Goal: Information Seeking & Learning: Learn about a topic

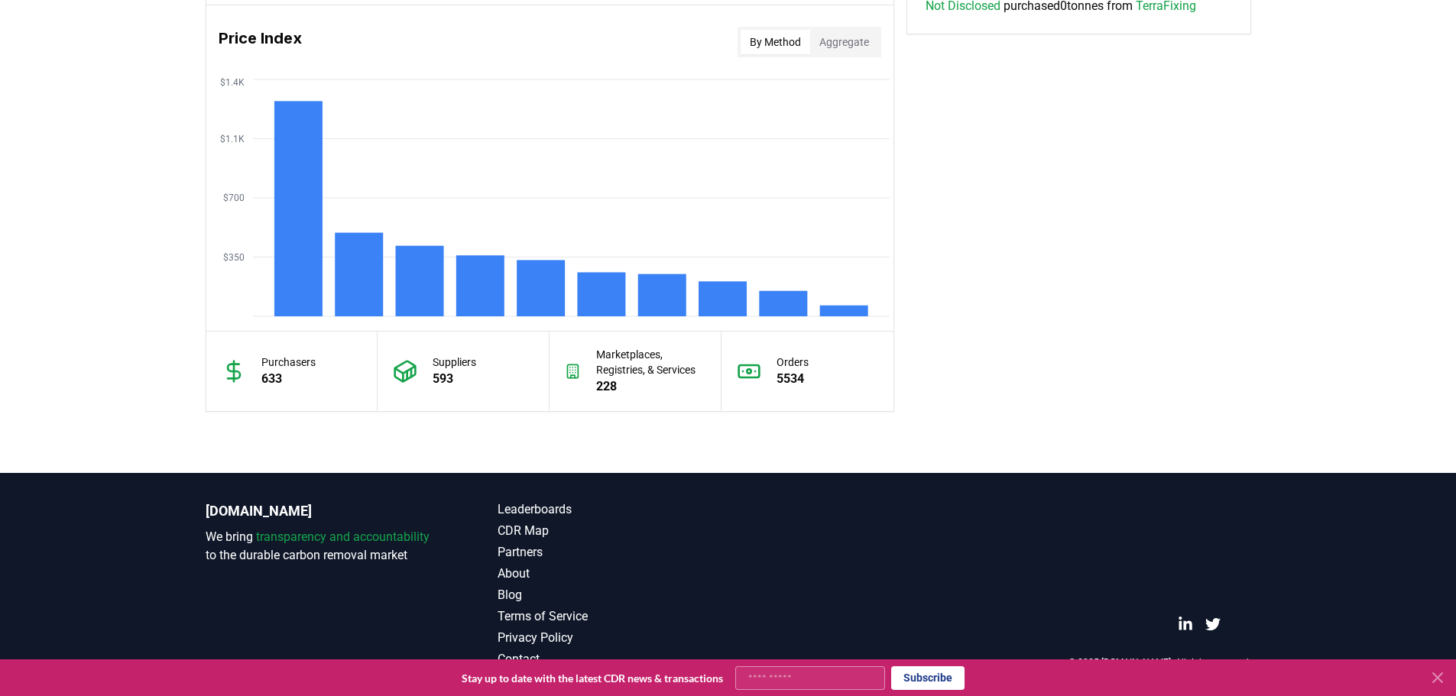
scroll to position [1192, 0]
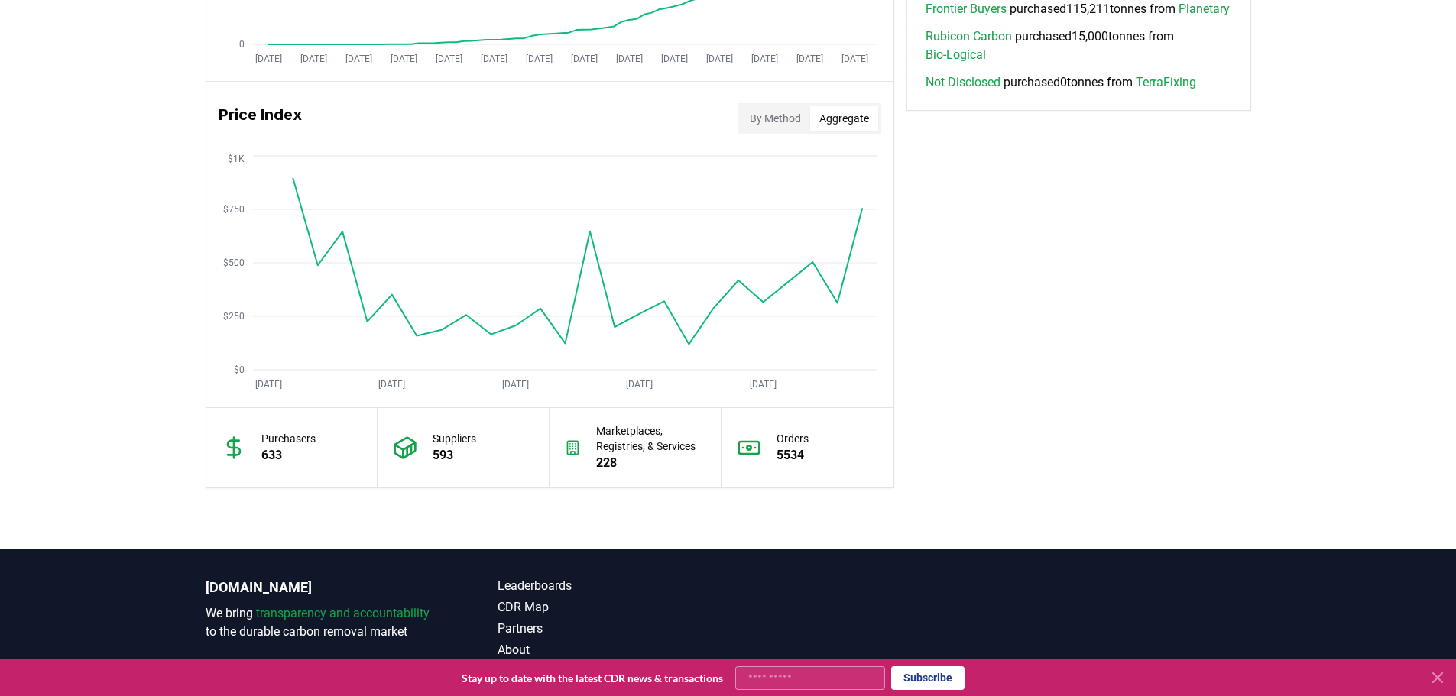
click at [839, 115] on button "Aggregate" at bounding box center [844, 118] width 68 height 24
click at [777, 118] on button "By Method" at bounding box center [776, 118] width 70 height 24
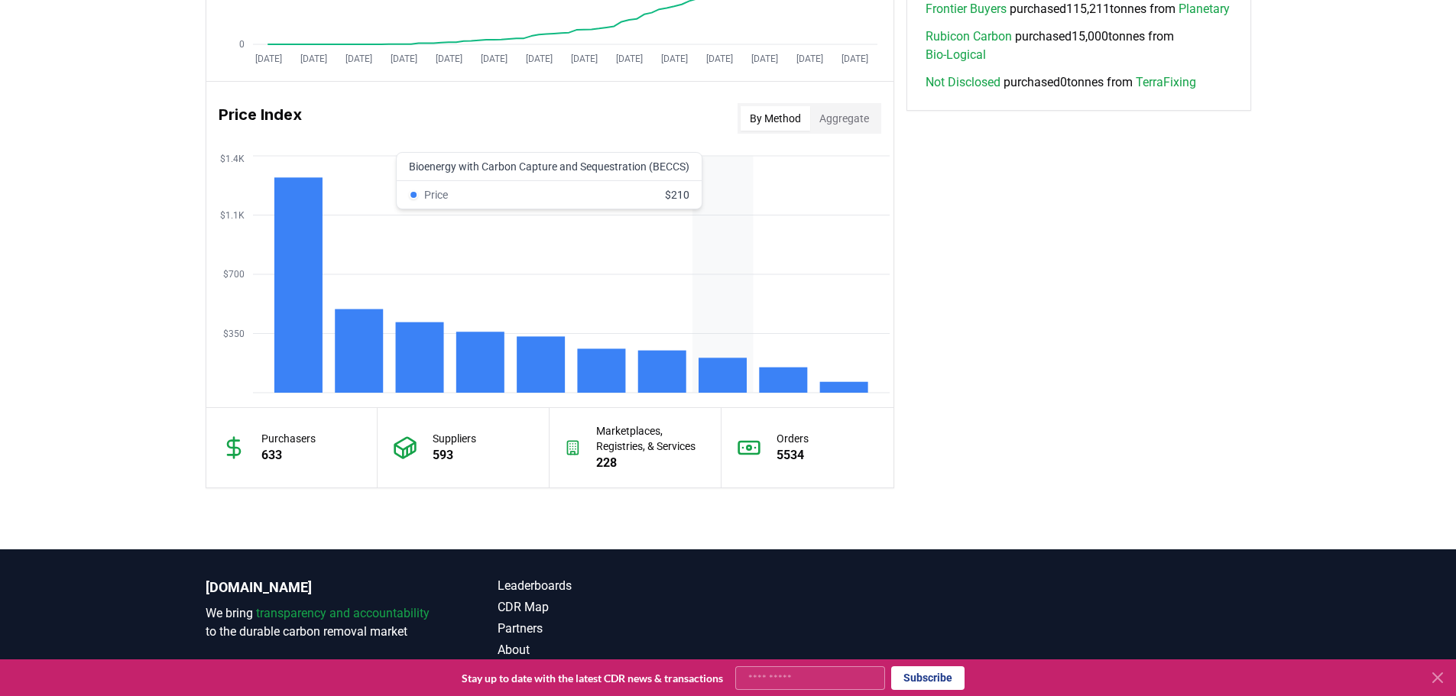
click at [707, 378] on rect at bounding box center [723, 375] width 48 height 35
click at [737, 362] on rect at bounding box center [723, 375] width 48 height 35
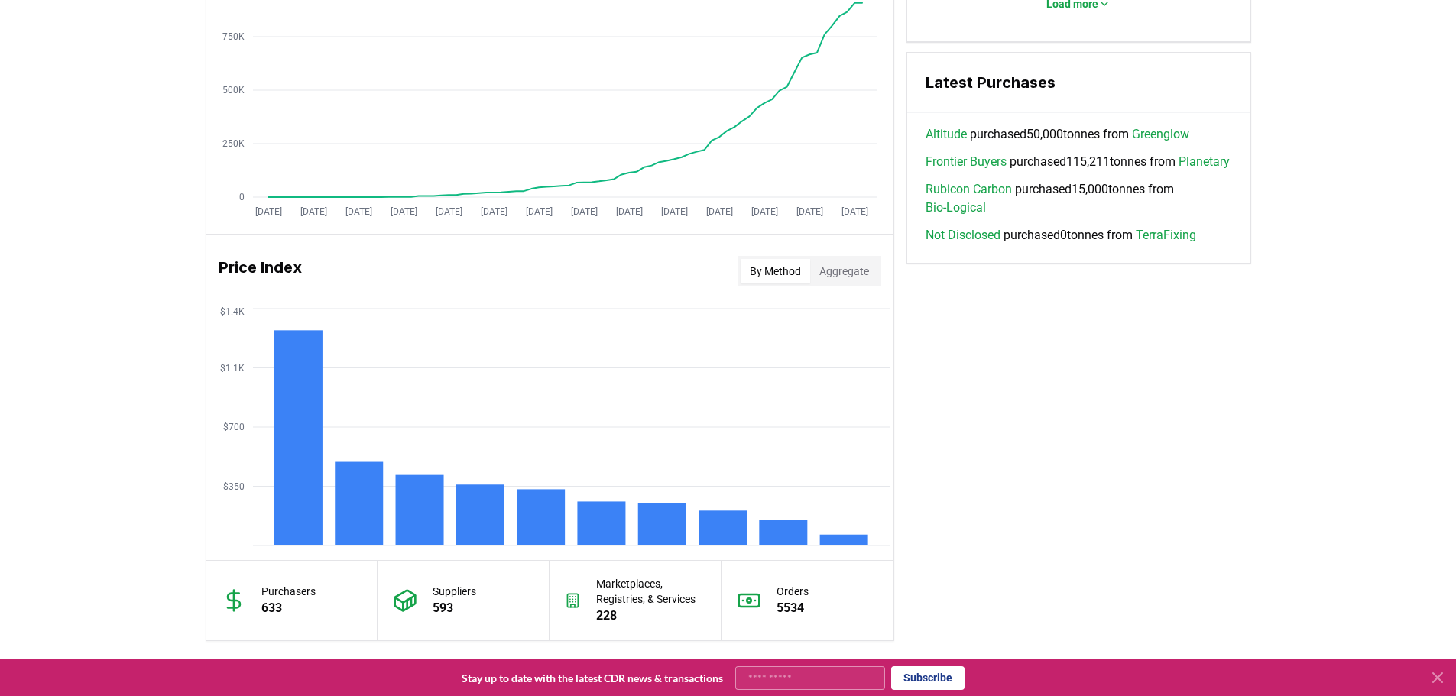
scroll to position [734, 0]
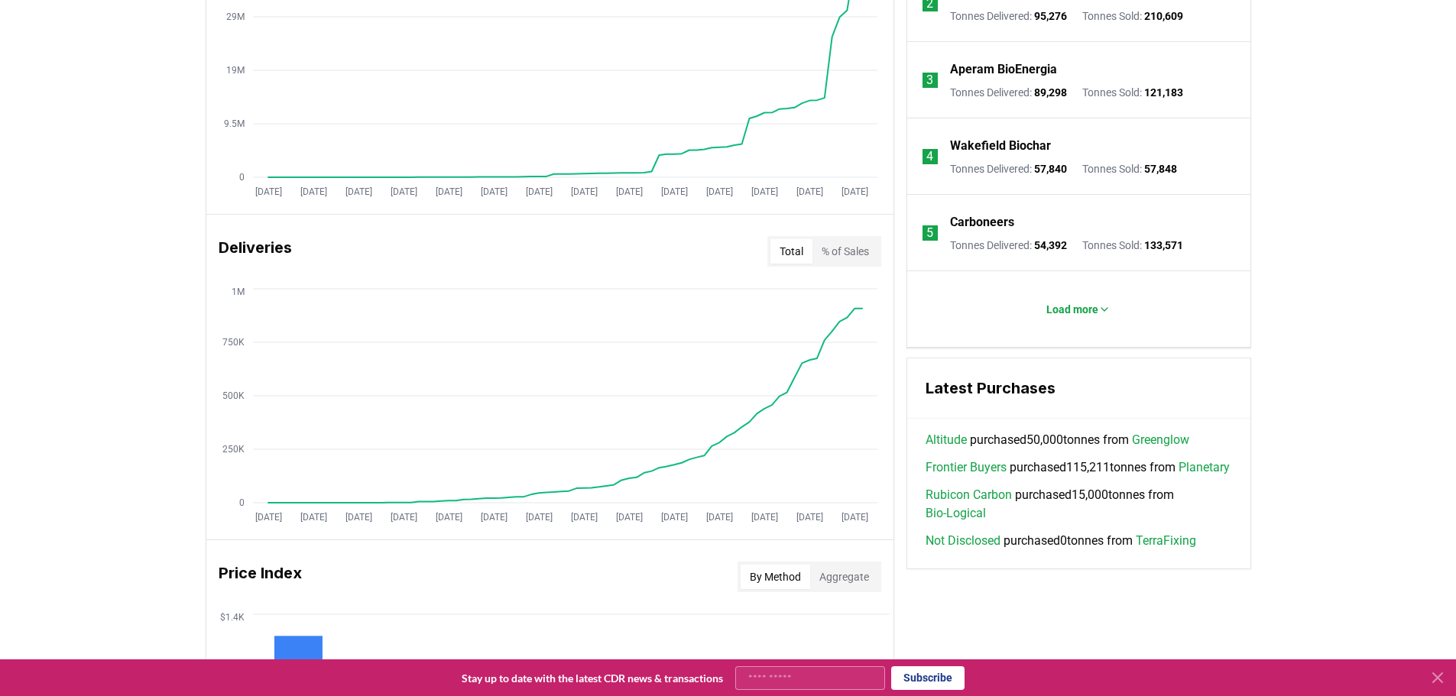
click at [1439, 681] on icon at bounding box center [1438, 678] width 18 height 18
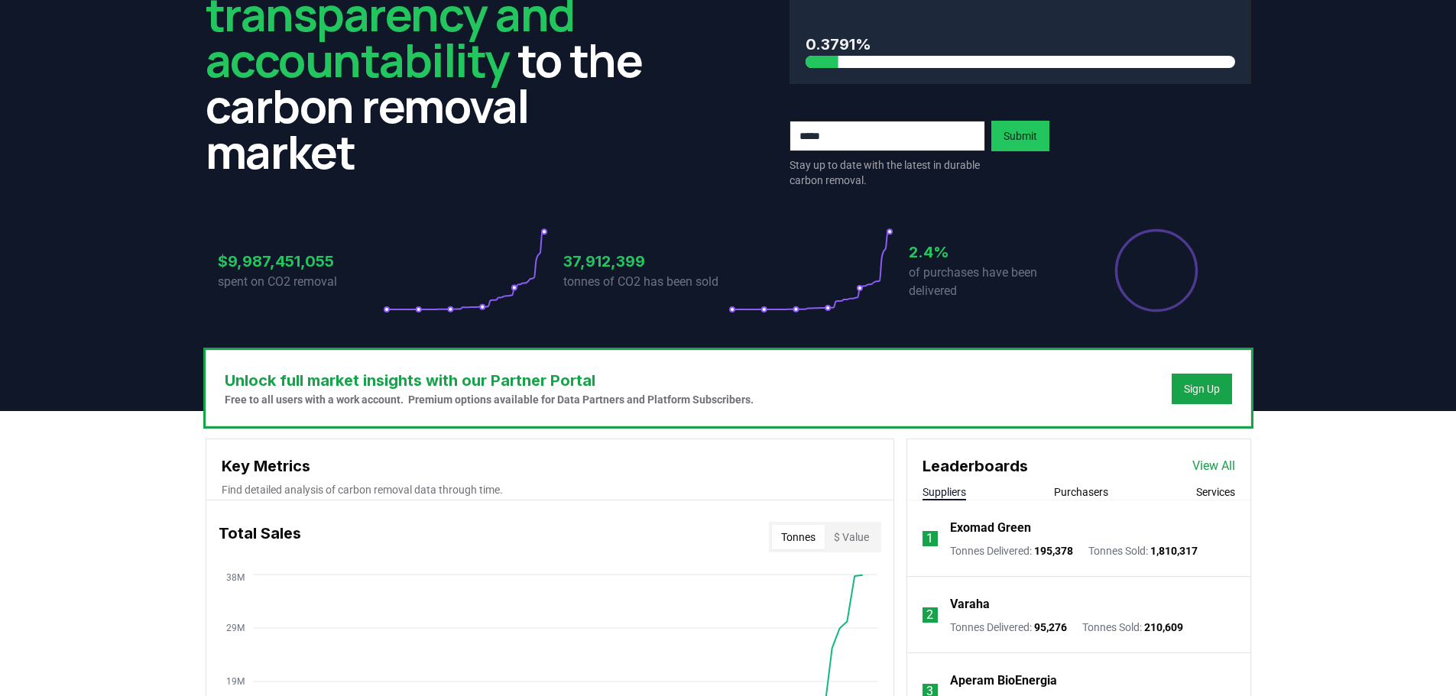
scroll to position [0, 0]
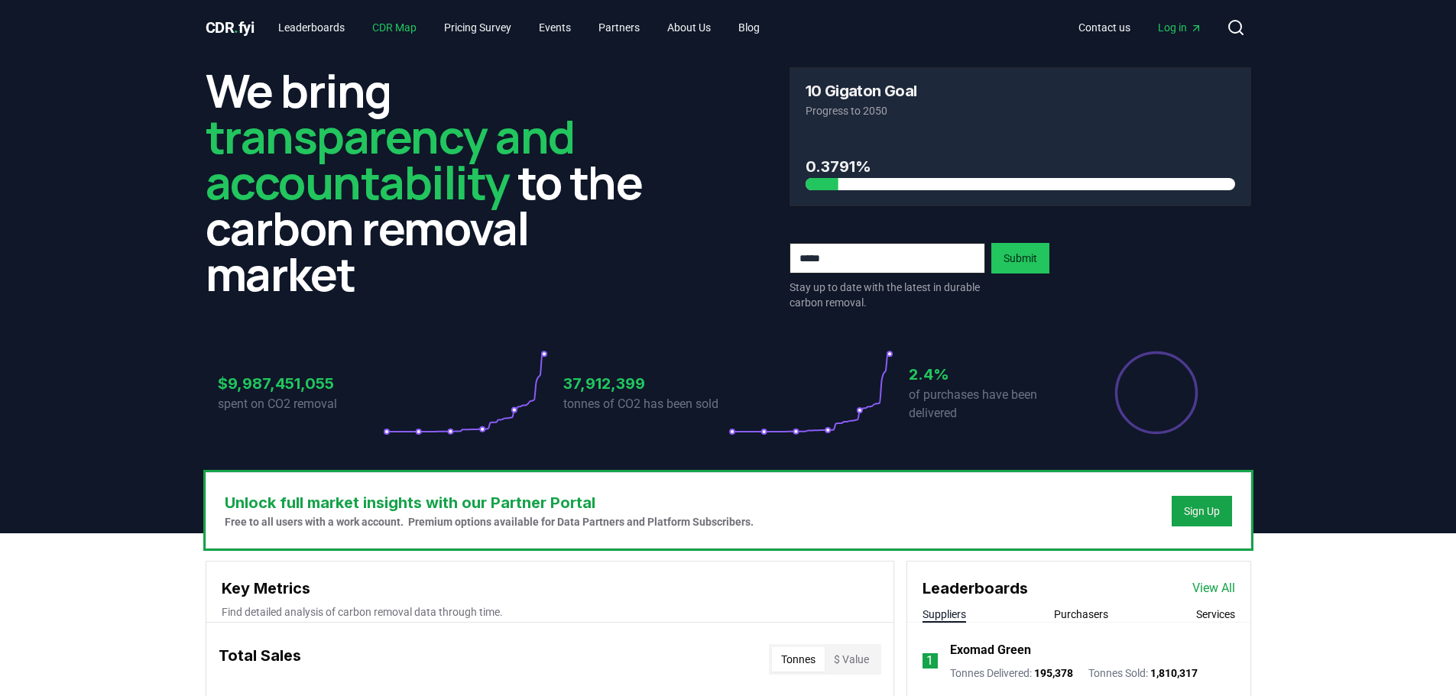
click at [400, 24] on link "CDR Map" at bounding box center [394, 28] width 69 height 28
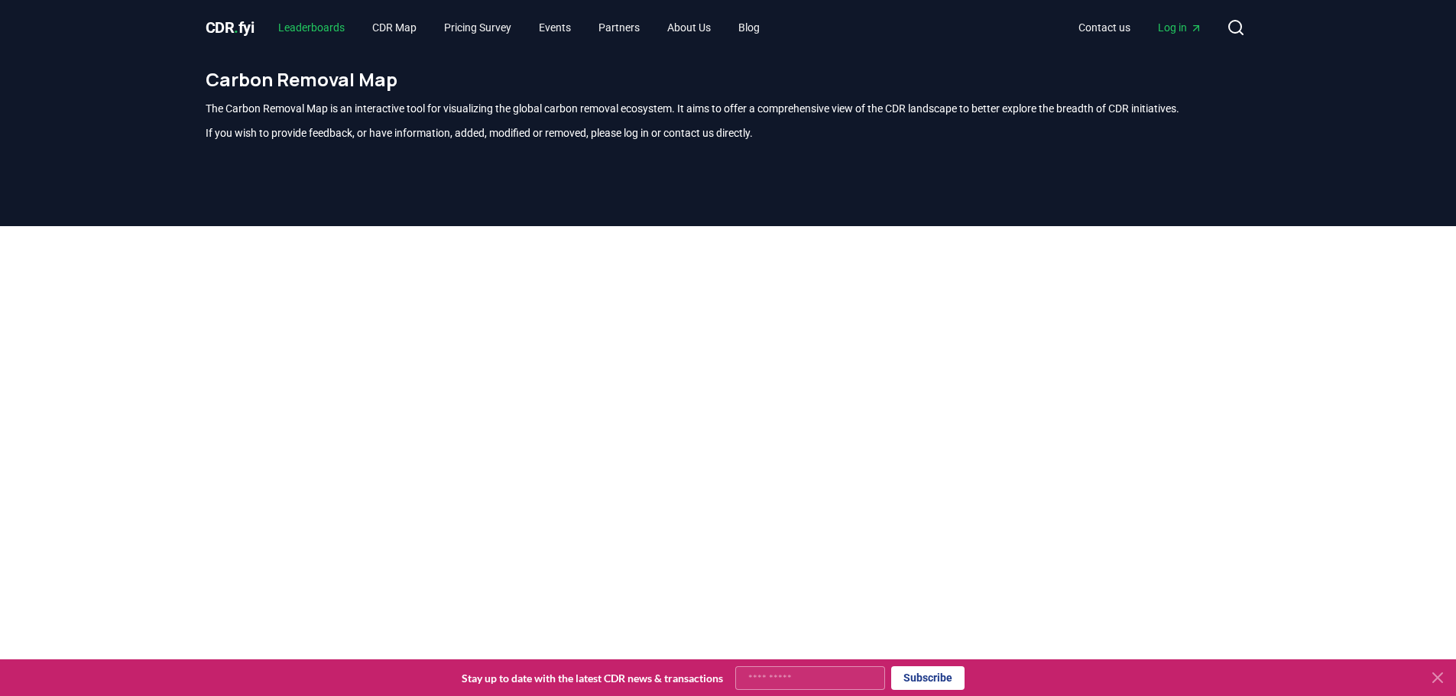
click at [324, 32] on link "Leaderboards" at bounding box center [311, 28] width 91 height 28
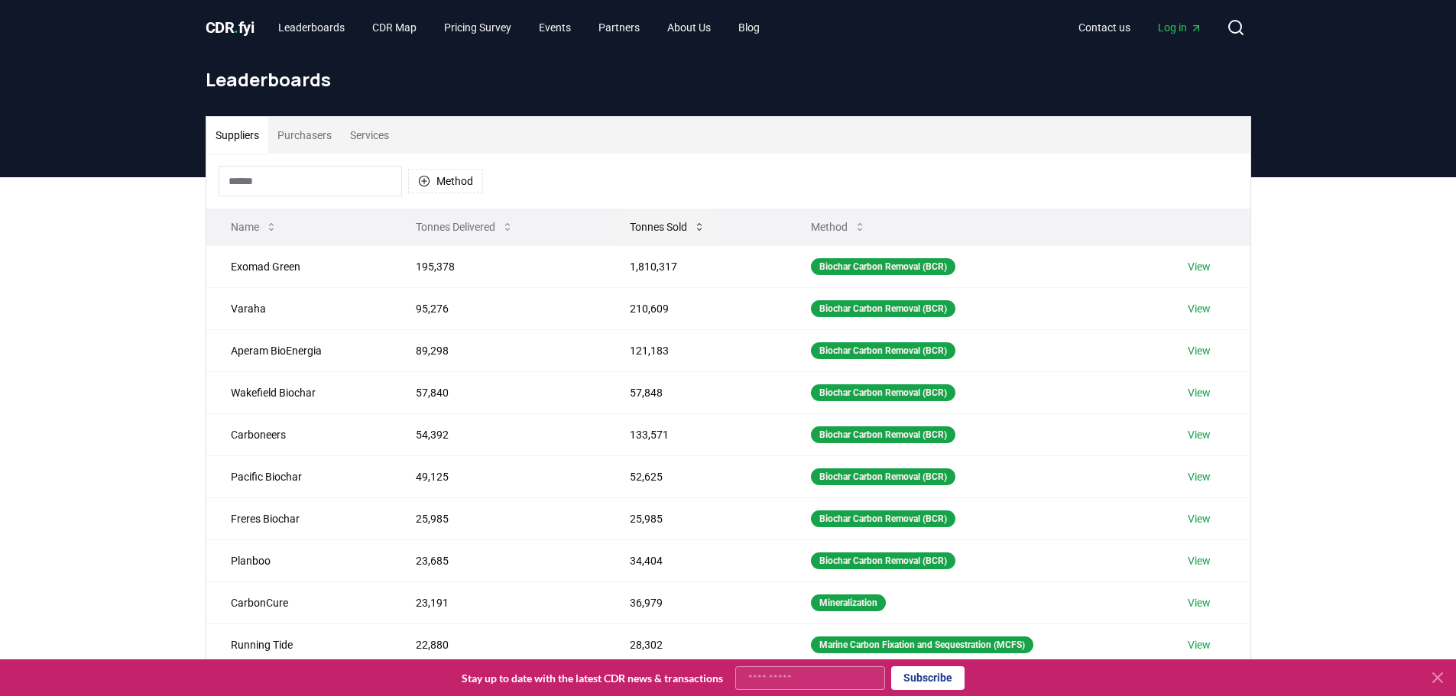
click at [697, 219] on button "Tonnes Sold" at bounding box center [668, 227] width 100 height 31
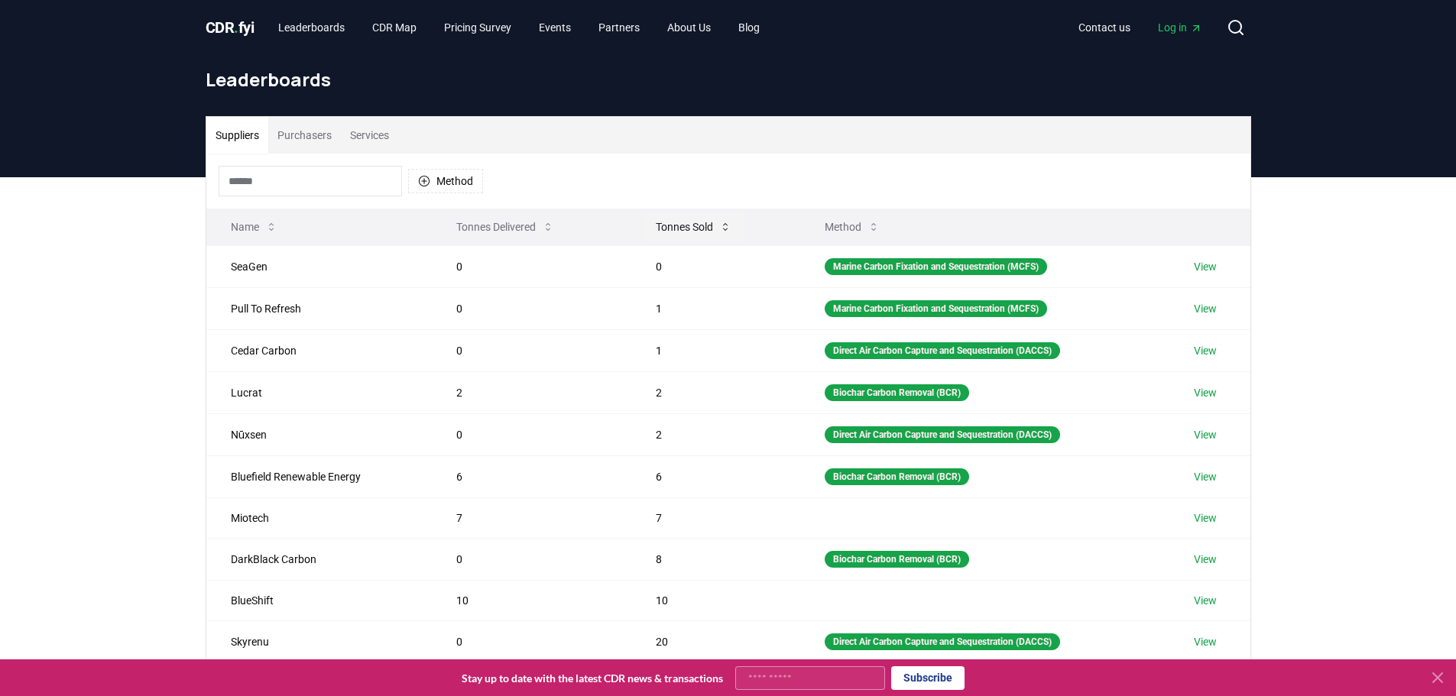
click at [720, 229] on icon at bounding box center [725, 227] width 12 height 12
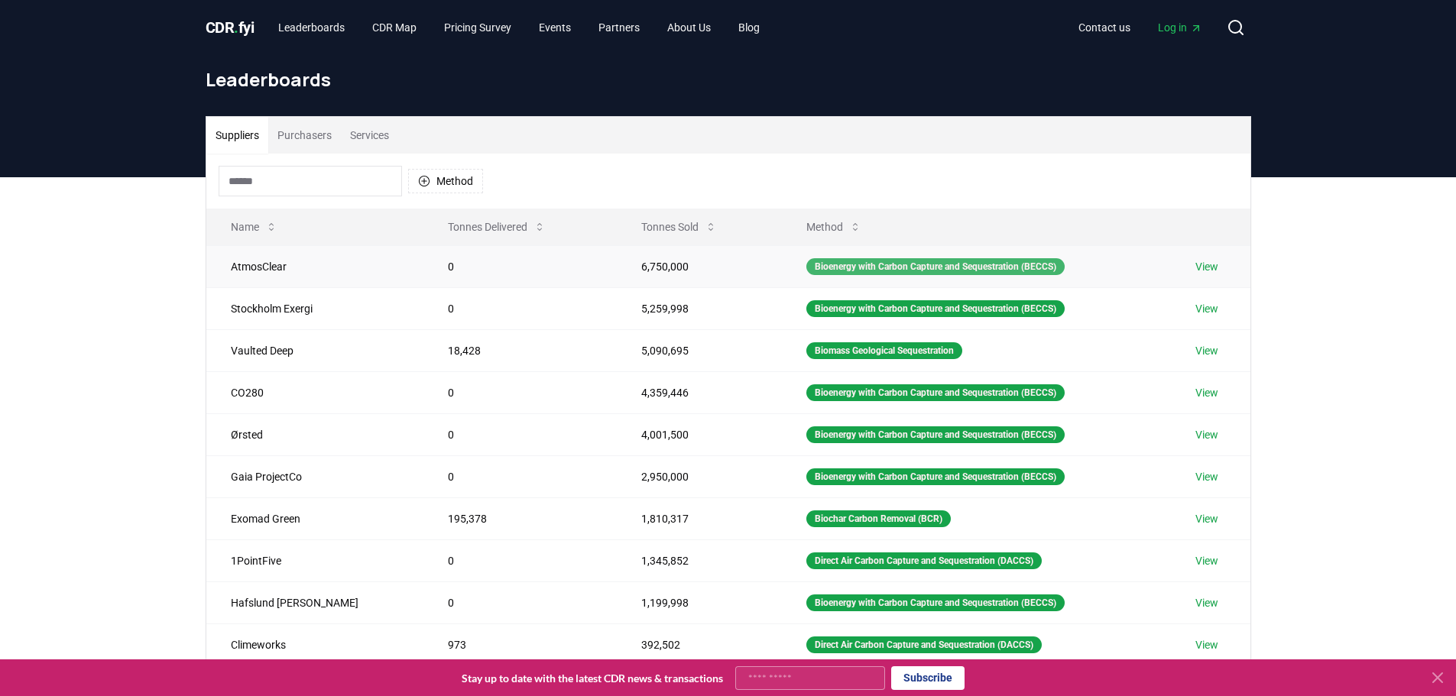
click at [836, 268] on div "Bioenergy with Carbon Capture and Sequestration (BECCS)" at bounding box center [935, 266] width 258 height 17
click at [1199, 267] on link "View" at bounding box center [1207, 266] width 23 height 15
